Goal: Find specific page/section: Find specific page/section

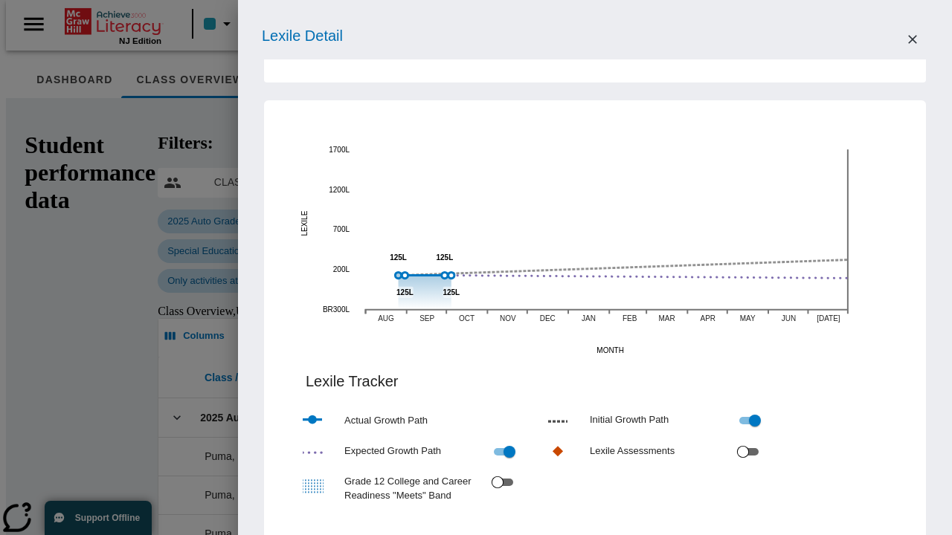
click at [524, 474] on input "Grade 12 College and Career Readiness "Meets" Band" at bounding box center [498, 483] width 54 height 18
checkbox input "true"
click at [912, 39] on icon "Close" at bounding box center [912, 39] width 9 height 9
